Goal: Navigation & Orientation: Find specific page/section

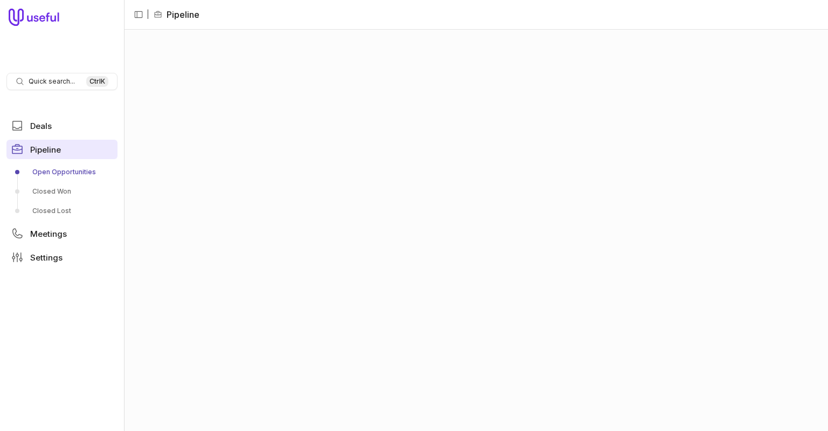
click at [47, 151] on span "Pipeline" at bounding box center [45, 149] width 31 height 8
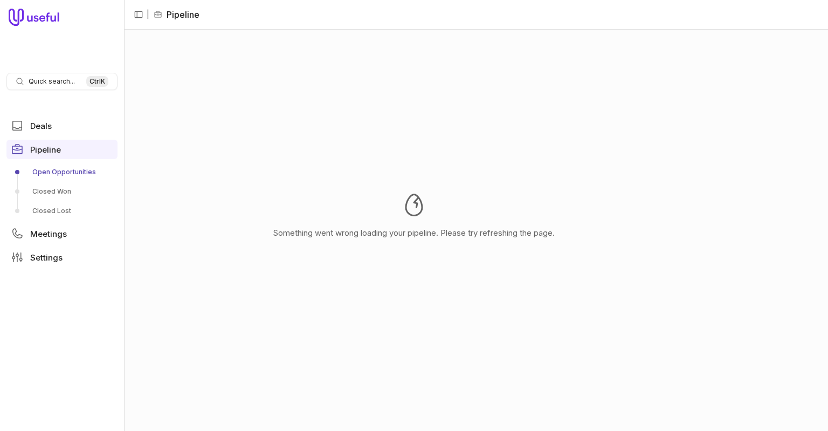
click at [824, 238] on div "Something went wrong loading your pipeline. Please try refreshing the page." at bounding box center [414, 215] width 828 height 431
click at [40, 286] on nav "Quick search... Ctrl K Deals Pipeline Open Opportunities Closed Won Closed Lost…" at bounding box center [62, 215] width 124 height 431
click at [45, 253] on span "Settings" at bounding box center [46, 257] width 32 height 8
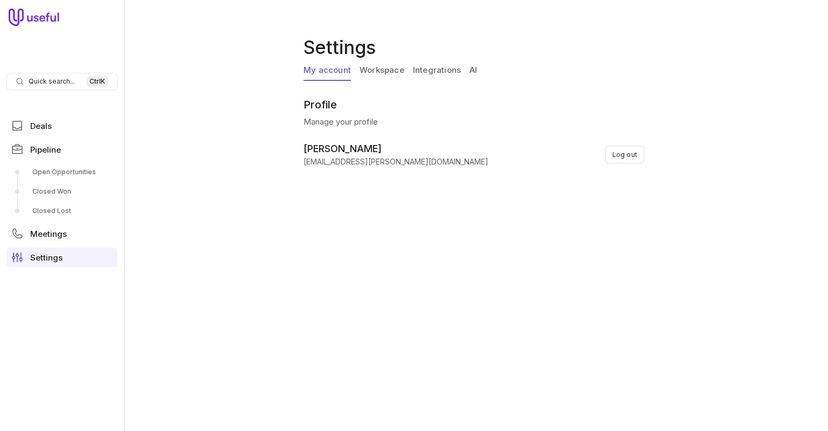
click at [380, 73] on link "Workspace" at bounding box center [381, 70] width 45 height 20
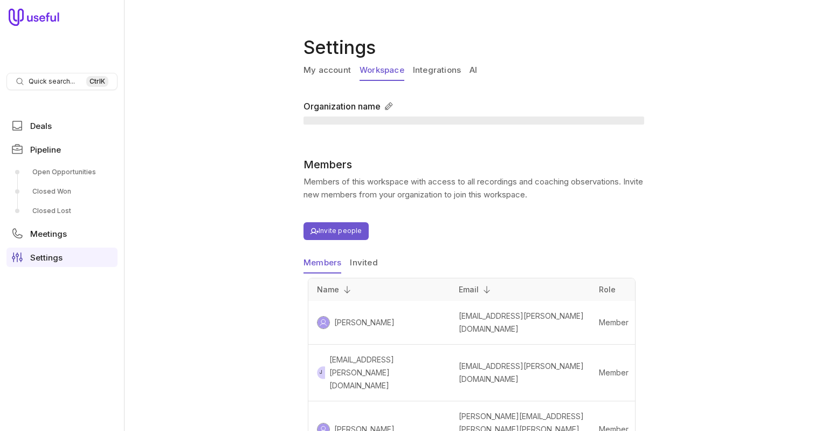
click at [434, 70] on link "Integrations" at bounding box center [437, 70] width 48 height 20
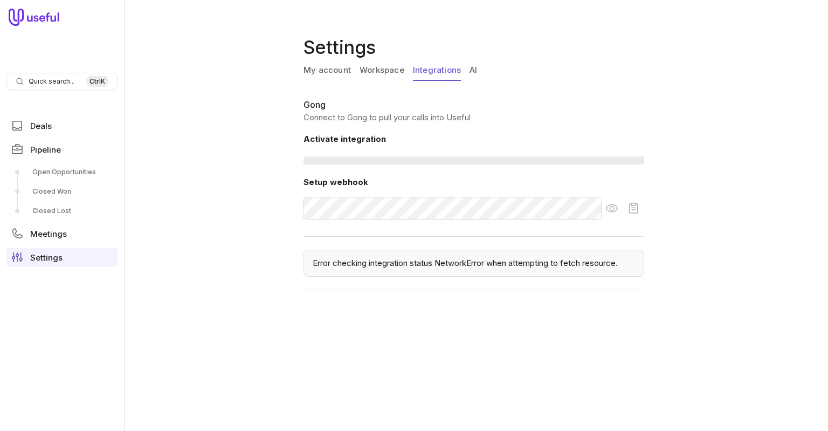
click at [472, 67] on link "AI" at bounding box center [473, 70] width 8 height 20
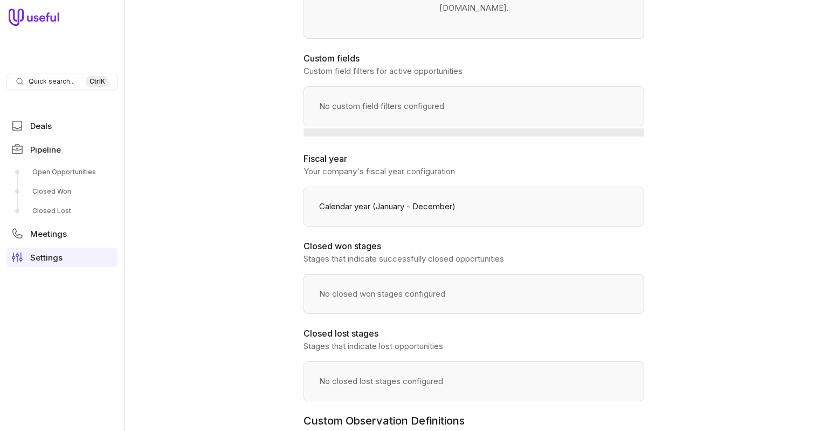
scroll to position [379, 0]
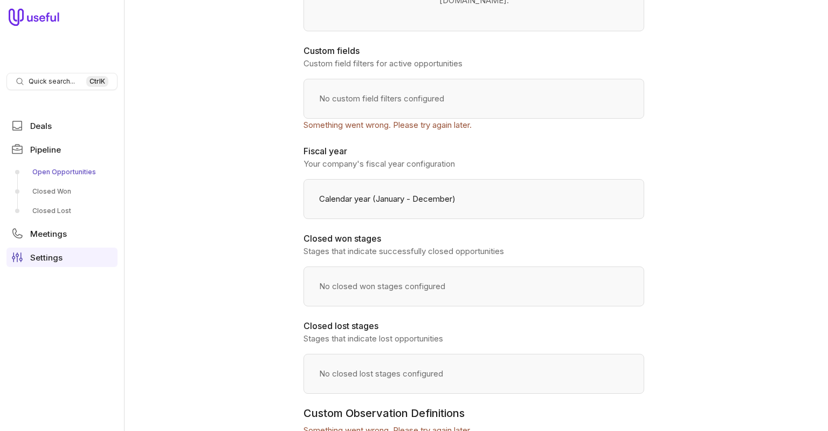
click at [47, 171] on link "Open Opportunities" at bounding box center [61, 171] width 111 height 17
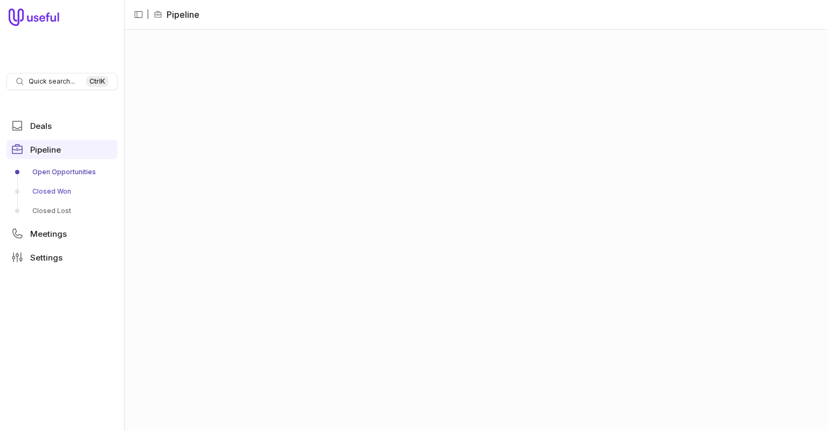
click at [48, 192] on link "Closed Won" at bounding box center [61, 191] width 111 height 17
click at [32, 125] on span "Deals" at bounding box center [41, 126] width 22 height 8
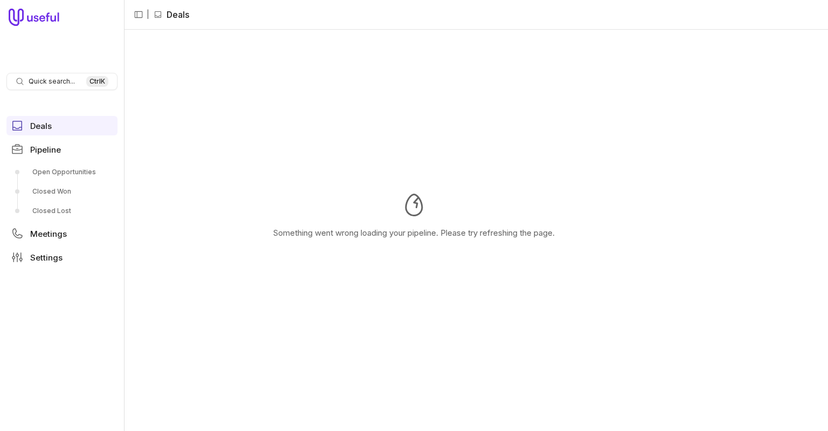
click at [379, 380] on div "Something went wrong loading your pipeline. Please try refreshing the page." at bounding box center [414, 215] width 828 height 431
